Goal: Task Accomplishment & Management: Complete application form

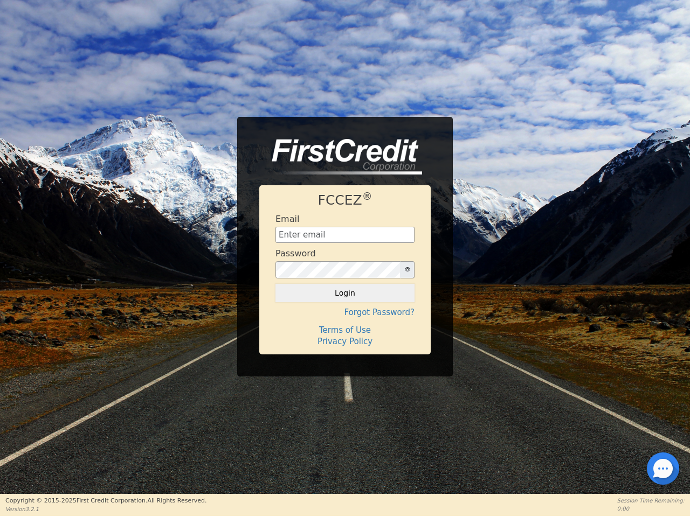
click at [345, 258] on div "Password" at bounding box center [344, 264] width 139 height 30
click at [407, 270] on icon "button" at bounding box center [407, 269] width 5 height 5
click at [345, 293] on button "Login" at bounding box center [344, 293] width 139 height 18
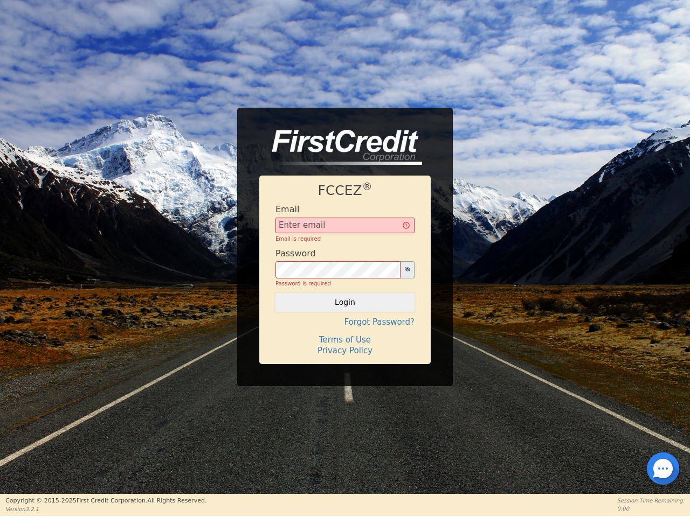
click at [345, 313] on div "FCCEZ ® Email Email is required Password Password is required Login Forgot Pass…" at bounding box center [344, 270] width 171 height 188
click at [345, 330] on div "FCCEZ ® Email Email is required Password Password is required Login Forgot Pass…" at bounding box center [344, 270] width 171 height 188
click at [345, 342] on h4 "Terms of Use" at bounding box center [344, 340] width 139 height 10
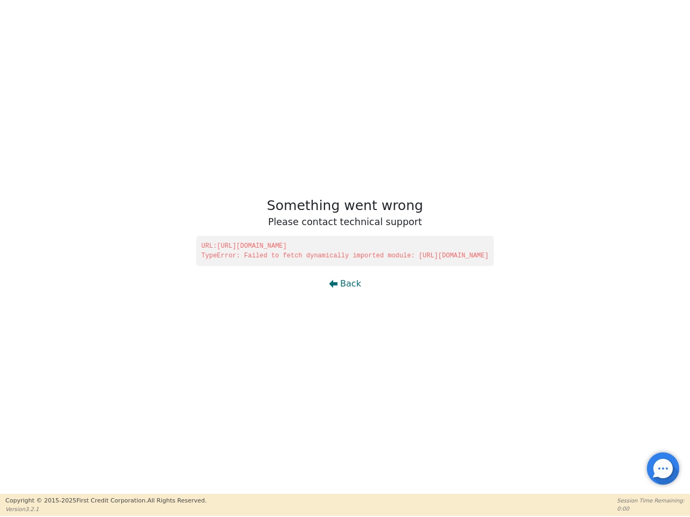
click at [663, 469] on div at bounding box center [663, 469] width 2 height 2
